Goal: Task Accomplishment & Management: Use online tool/utility

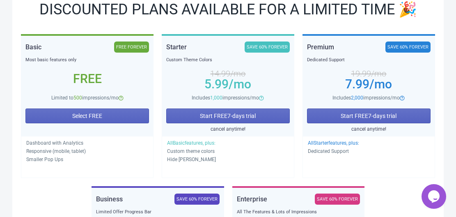
scroll to position [123, 0]
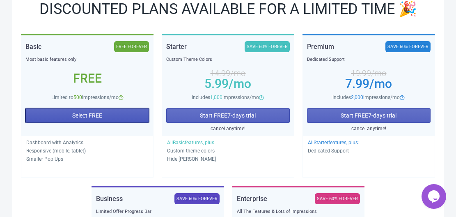
click at [101, 109] on button "Select FREE" at bounding box center [87, 115] width 124 height 15
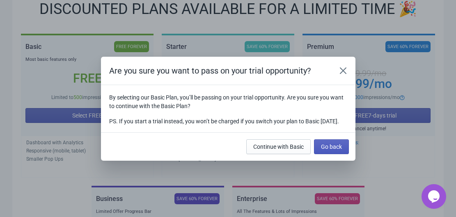
click at [335, 154] on button "Go back" at bounding box center [331, 146] width 35 height 15
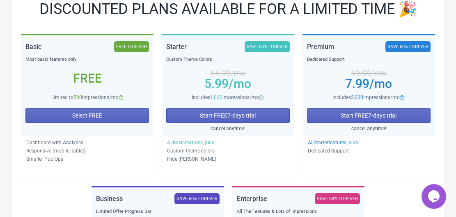
click at [136, 103] on div "Select FREE" at bounding box center [87, 116] width 124 height 31
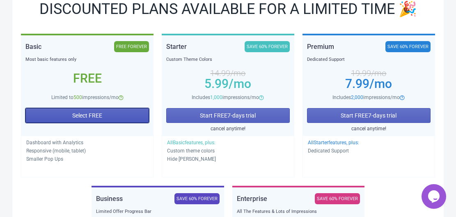
click at [135, 108] on button "Select FREE" at bounding box center [87, 115] width 124 height 15
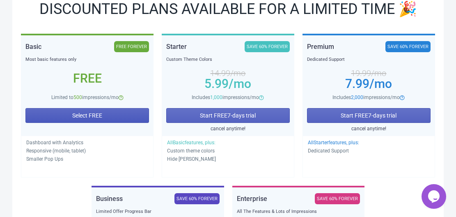
scroll to position [0, 0]
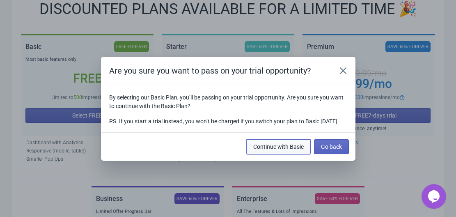
click at [266, 148] on span "Continue with Basic" at bounding box center [278, 146] width 50 height 7
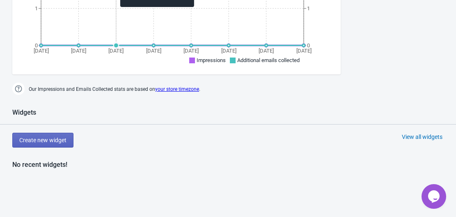
scroll to position [409, 0]
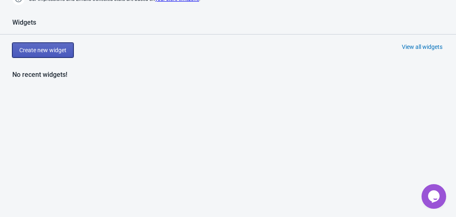
click at [30, 56] on button "Create new widget" at bounding box center [42, 50] width 61 height 15
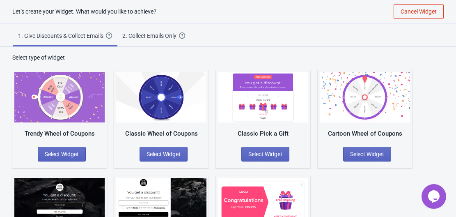
scroll to position [64, 0]
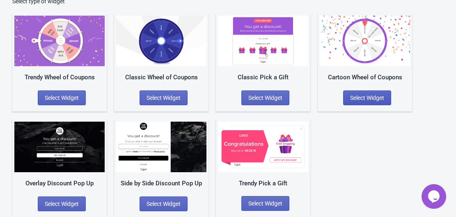
click at [384, 95] on span "Select Widget" at bounding box center [367, 97] width 34 height 7
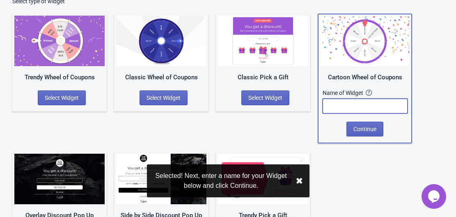
click at [371, 105] on input "text" at bounding box center [365, 106] width 85 height 15
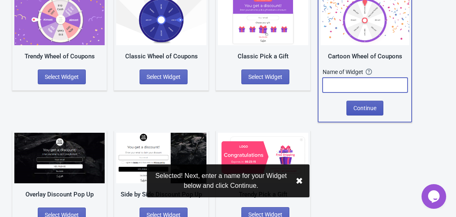
scroll to position [96, 0]
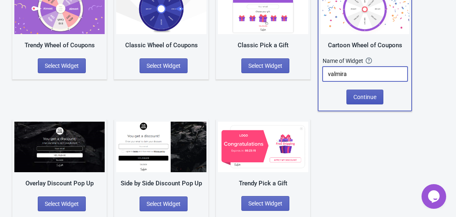
type input "valmira"
click at [369, 94] on span "Continue" at bounding box center [364, 97] width 23 height 7
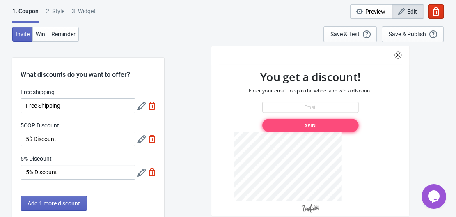
drag, startPoint x: 456, startPoint y: 82, endPoint x: 458, endPoint y: 93, distance: 11.7
click at [456, 93] on html "1. Coupon 2 . Style 3. Widget 1. Coupon 2 . Style 3. Widget Cancel Widget Previ…" at bounding box center [228, 108] width 456 height 217
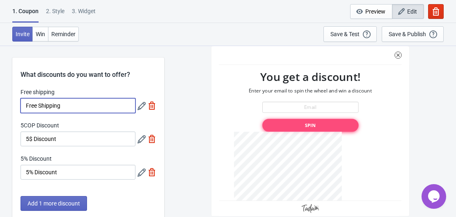
click at [90, 112] on input "Free Shipping" at bounding box center [78, 105] width 115 height 15
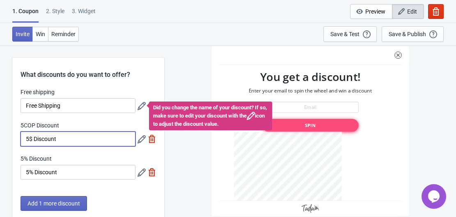
click at [64, 135] on input "5$ Discount" at bounding box center [78, 138] width 115 height 15
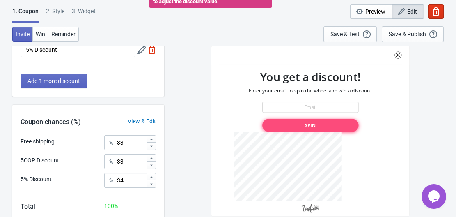
scroll to position [169, 0]
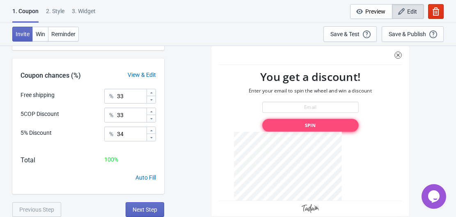
drag, startPoint x: 313, startPoint y: 184, endPoint x: 388, endPoint y: 94, distance: 117.2
click at [325, 122] on div at bounding box center [310, 131] width 199 height 170
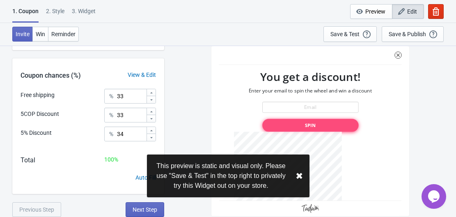
drag, startPoint x: 456, startPoint y: 57, endPoint x: 461, endPoint y: 143, distance: 86.4
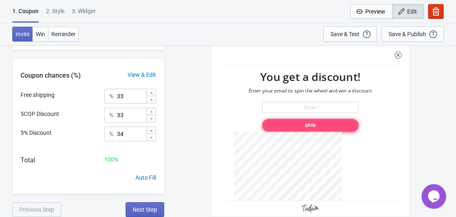
scroll to position [0, 0]
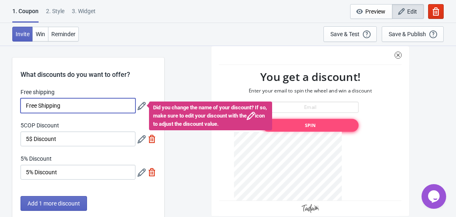
click at [88, 112] on input "Free Shipping" at bounding box center [78, 105] width 115 height 15
click at [293, 71] on div at bounding box center [310, 131] width 199 height 170
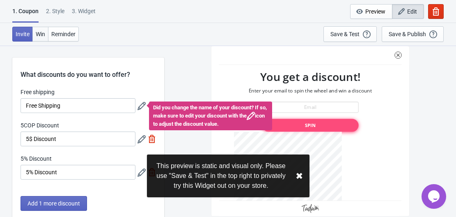
click at [43, 29] on button "Win" at bounding box center [40, 34] width 16 height 15
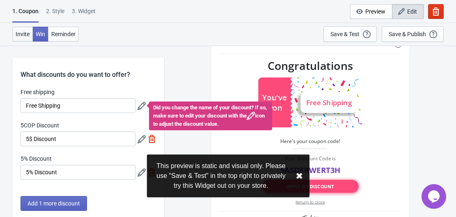
click at [21, 31] on span "Invite" at bounding box center [23, 34] width 14 height 7
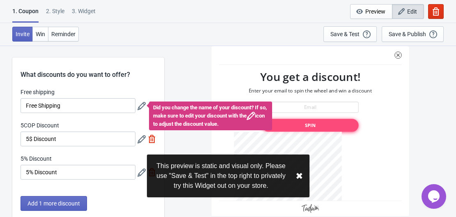
click at [48, 9] on div "2 . Style" at bounding box center [55, 14] width 18 height 14
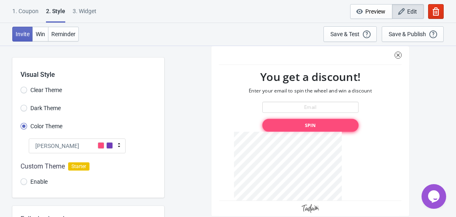
click at [31, 89] on span "Clear Theme" at bounding box center [46, 90] width 32 height 8
click at [27, 89] on input "Clear Theme" at bounding box center [24, 94] width 7 height 15
radio input "true"
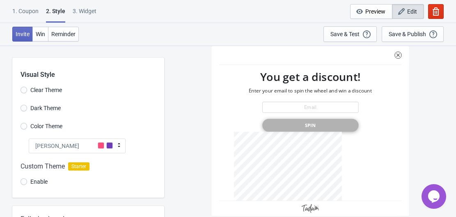
click at [28, 104] on label "Dark Theme" at bounding box center [41, 107] width 40 height 11
click at [27, 105] on input "Dark Theme" at bounding box center [24, 112] width 7 height 15
radio input "true"
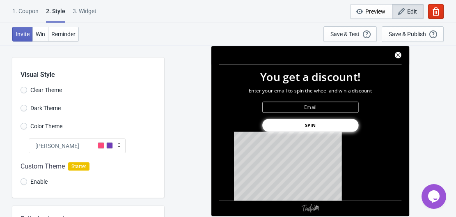
click at [24, 122] on label "Color Theme" at bounding box center [42, 125] width 42 height 11
click at [24, 123] on input "Color Theme" at bounding box center [24, 130] width 7 height 15
radio input "true"
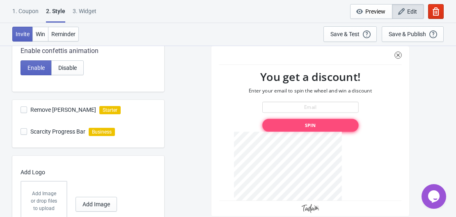
click at [55, 114] on label "Remove [PERSON_NAME]" at bounding box center [59, 109] width 76 height 11
click at [21, 114] on input "Remove [PERSON_NAME]" at bounding box center [21, 113] width 0 height 15
checkbox input "false"
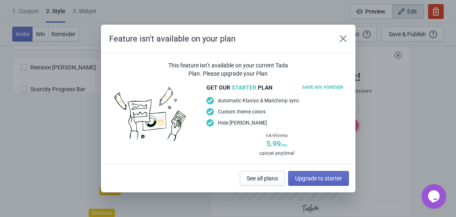
scroll to position [205, 0]
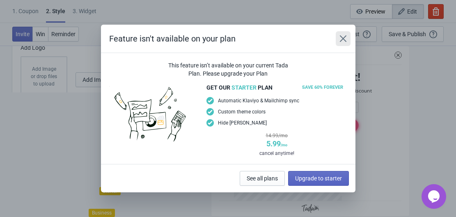
click at [342, 36] on icon "Close" at bounding box center [343, 38] width 8 height 8
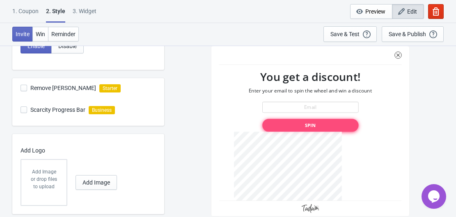
scroll to position [247, 0]
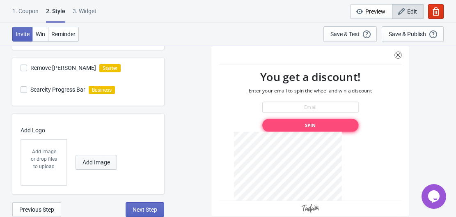
click at [106, 159] on span "Add Image" at bounding box center [97, 162] width 28 height 7
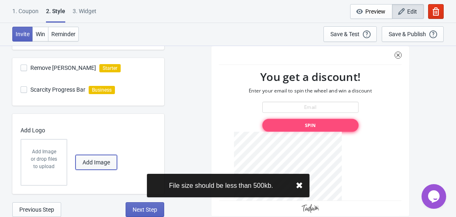
click at [109, 161] on span "Add Image" at bounding box center [97, 162] width 28 height 7
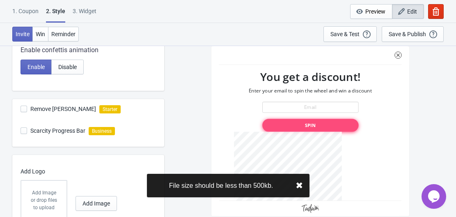
scroll to position [124, 0]
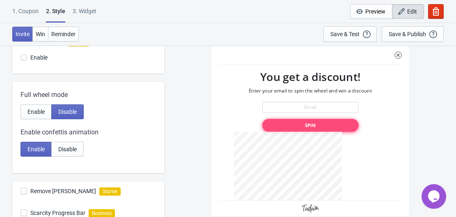
click at [314, 202] on div at bounding box center [310, 131] width 199 height 170
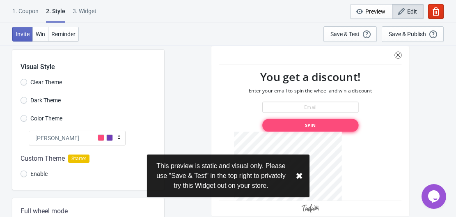
scroll to position [1, 0]
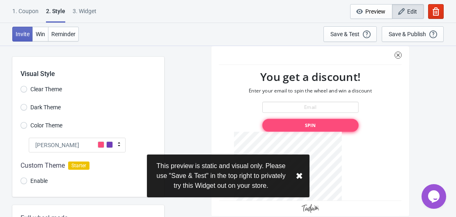
click at [82, 140] on div "[PERSON_NAME]" at bounding box center [77, 145] width 97 height 15
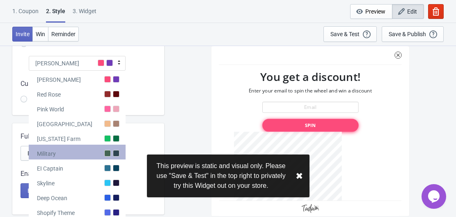
scroll to position [83, 0]
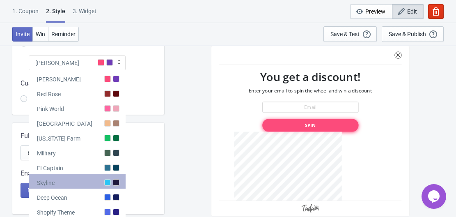
click at [108, 175] on div "Skyline" at bounding box center [77, 181] width 97 height 15
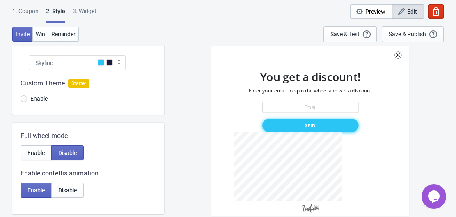
click at [96, 64] on div "Skyline" at bounding box center [77, 62] width 97 height 15
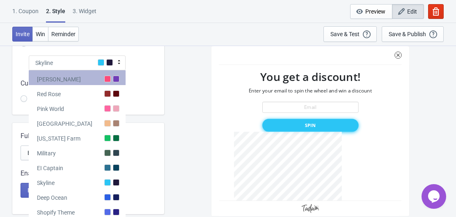
click at [98, 83] on div "[PERSON_NAME]" at bounding box center [77, 77] width 97 height 15
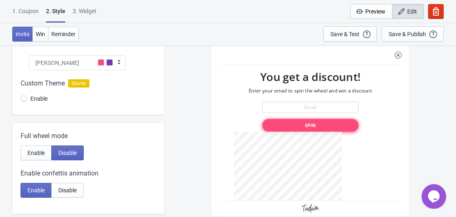
click at [108, 70] on div at bounding box center [88, 92] width 152 height 44
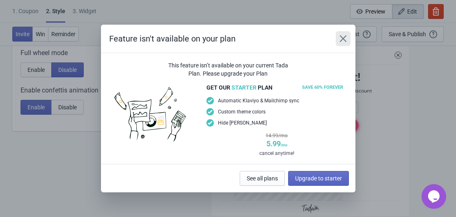
click at [341, 38] on icon "Close" at bounding box center [343, 38] width 8 height 8
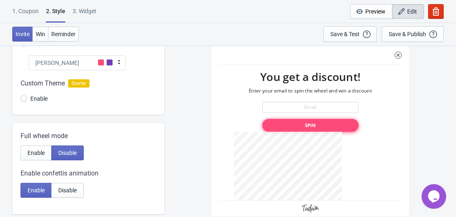
click at [104, 59] on div "[PERSON_NAME]" at bounding box center [77, 62] width 97 height 15
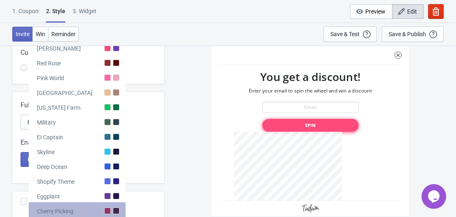
scroll to position [165, 0]
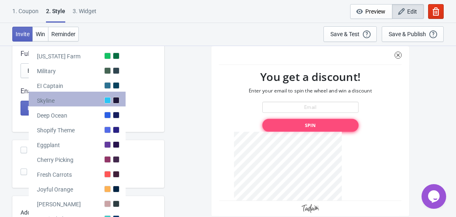
click at [104, 104] on div "Skyline" at bounding box center [77, 99] width 97 height 15
radio input "true"
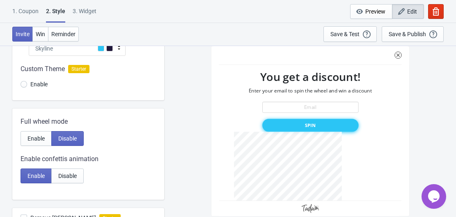
scroll to position [83, 0]
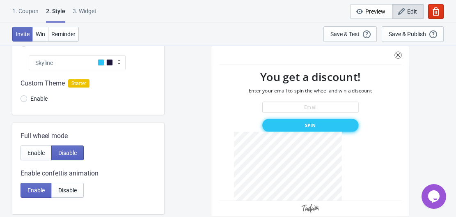
click at [303, 130] on div at bounding box center [310, 131] width 199 height 170
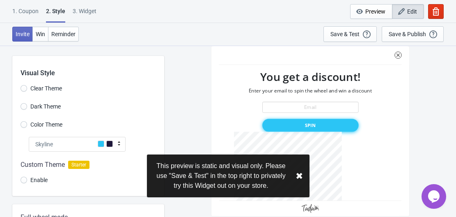
scroll to position [1, 0]
click at [94, 17] on div "3. Widget" at bounding box center [85, 14] width 24 height 14
select select "once"
select select "1"
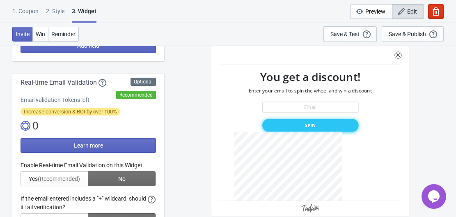
scroll to position [123, 0]
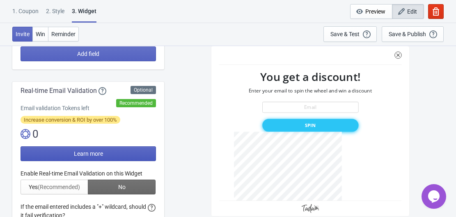
click at [99, 155] on span "Learn more" at bounding box center [88, 153] width 29 height 7
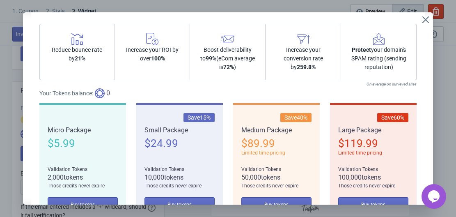
click at [81, 76] on div "Reduce bounce rate by 21%" at bounding box center [77, 52] width 76 height 56
